Goal: Navigation & Orientation: Understand site structure

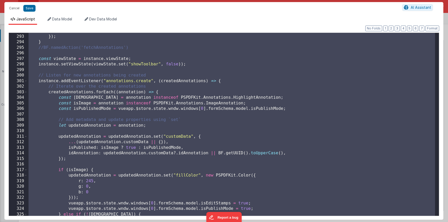
scroll to position [1725, 0]
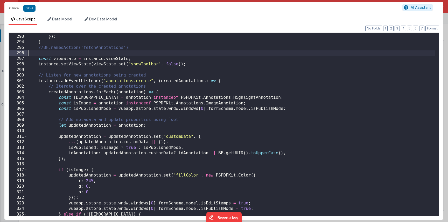
click at [132, 54] on div "saveToFM : false }) ; } //BF.namedAction('fetchAnnotations') const viewState = …" at bounding box center [230, 125] width 407 height 195
click at [13, 7] on button "Cancel" at bounding box center [14, 8] width 16 height 7
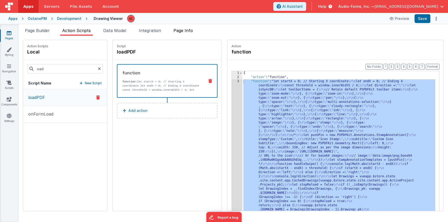
click at [185, 31] on span "Page Info" at bounding box center [182, 30] width 19 height 5
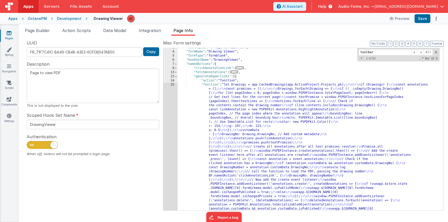
scroll to position [0, 0]
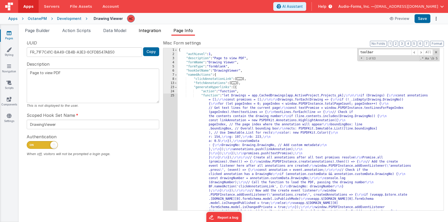
click at [157, 32] on span "Integration" at bounding box center [150, 30] width 22 height 5
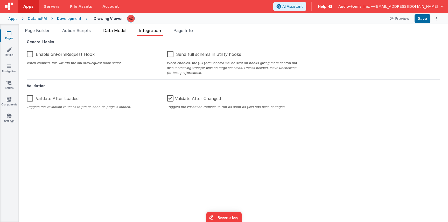
click at [117, 28] on span "Data Model" at bounding box center [114, 30] width 23 height 5
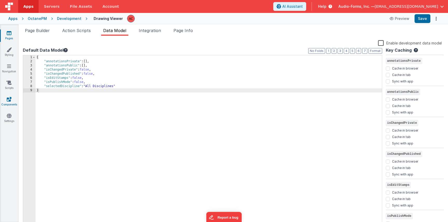
click at [9, 99] on icon at bounding box center [9, 99] width 5 height 5
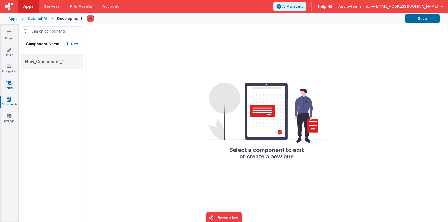
click at [9, 85] on link "Scripts" at bounding box center [9, 85] width 19 height 10
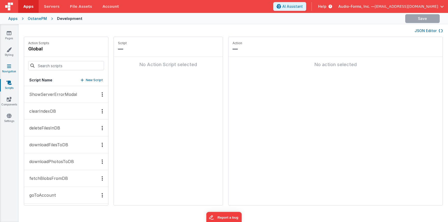
click at [11, 67] on icon at bounding box center [9, 66] width 4 height 5
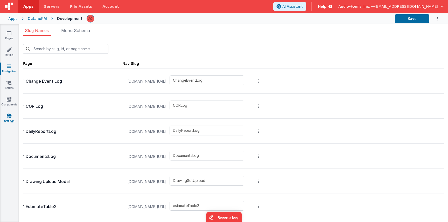
click at [10, 119] on link "Settings" at bounding box center [9, 118] width 19 height 10
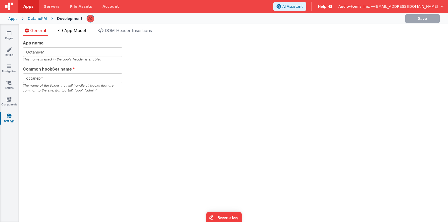
click at [73, 31] on span "App Model" at bounding box center [74, 30] width 21 height 5
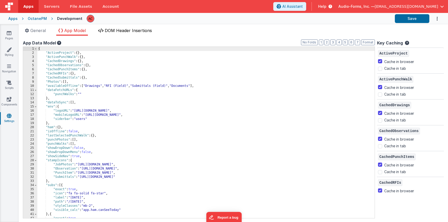
click at [116, 30] on span "DOM Header Insertions" at bounding box center [128, 30] width 47 height 5
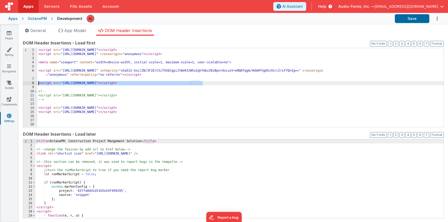
drag, startPoint x: 203, startPoint y: 83, endPoint x: 36, endPoint y: 82, distance: 167.3
click at [36, 82] on div "1 2 3 4 5 6 7 8 9 10 11 12 13 14 15 16 17 18 19 20 < script src = "[URL][DOMAIN…" at bounding box center [233, 88] width 421 height 80
click at [38, 33] on span "General" at bounding box center [38, 30] width 16 height 5
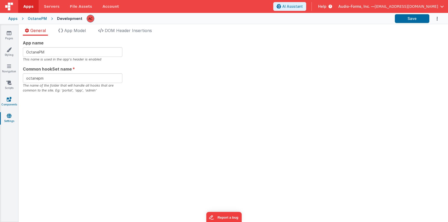
click at [4, 101] on link "Components" at bounding box center [9, 102] width 19 height 10
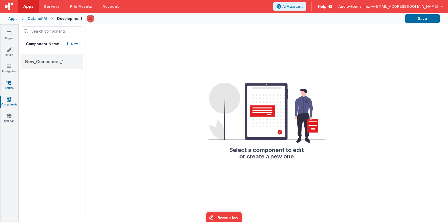
click at [9, 83] on icon at bounding box center [8, 82] width 5 height 5
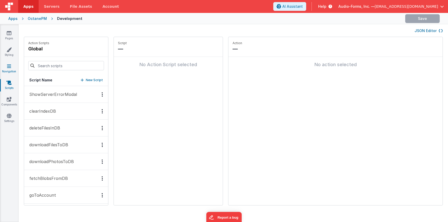
click at [8, 65] on icon at bounding box center [9, 66] width 4 height 5
